Goal: Navigation & Orientation: Find specific page/section

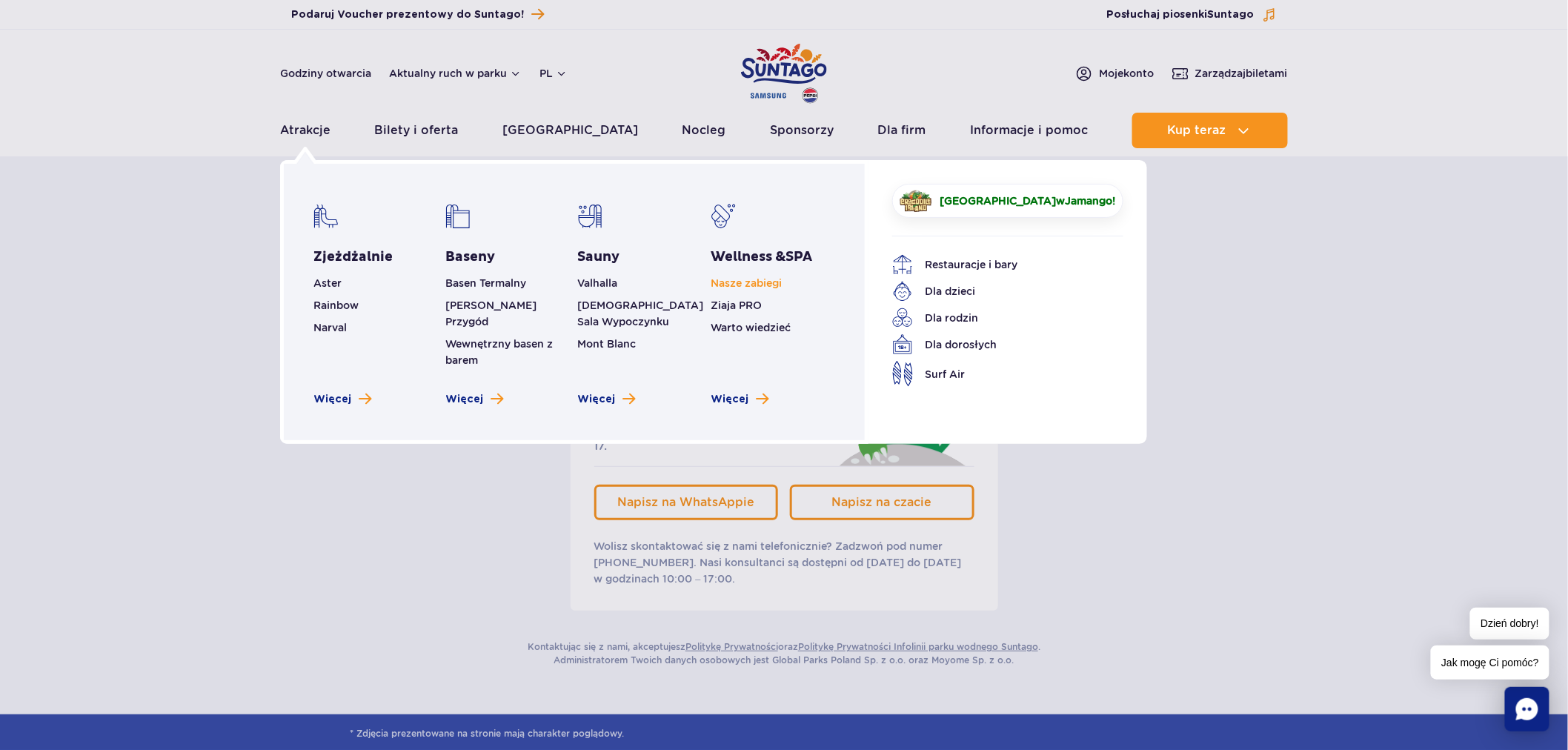
click at [756, 288] on link "Nasze zabiegi" at bounding box center [746, 283] width 71 height 12
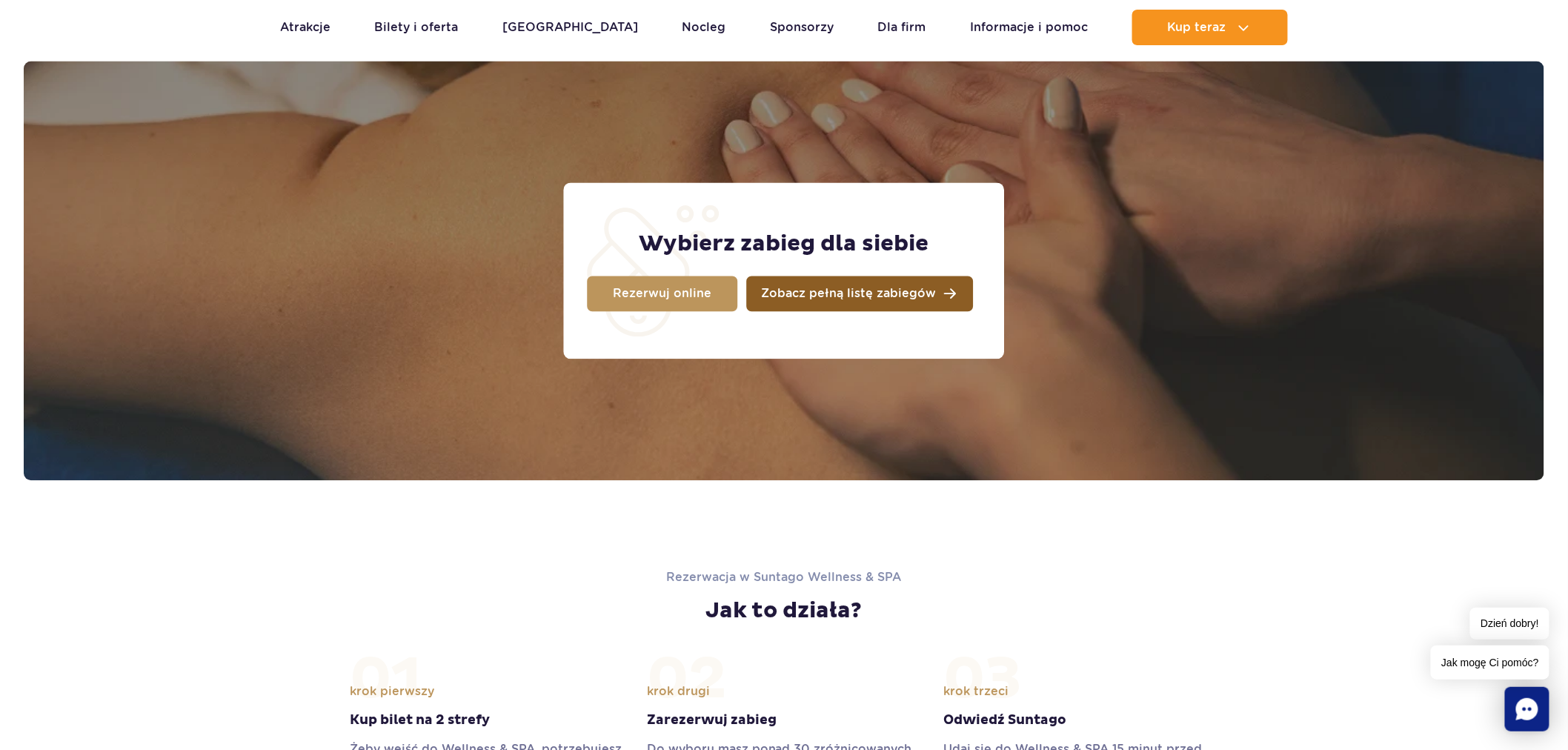
click at [804, 300] on link "Zobacz pełną listę zabiegów" at bounding box center [860, 294] width 227 height 36
